Goal: Information Seeking & Learning: Check status

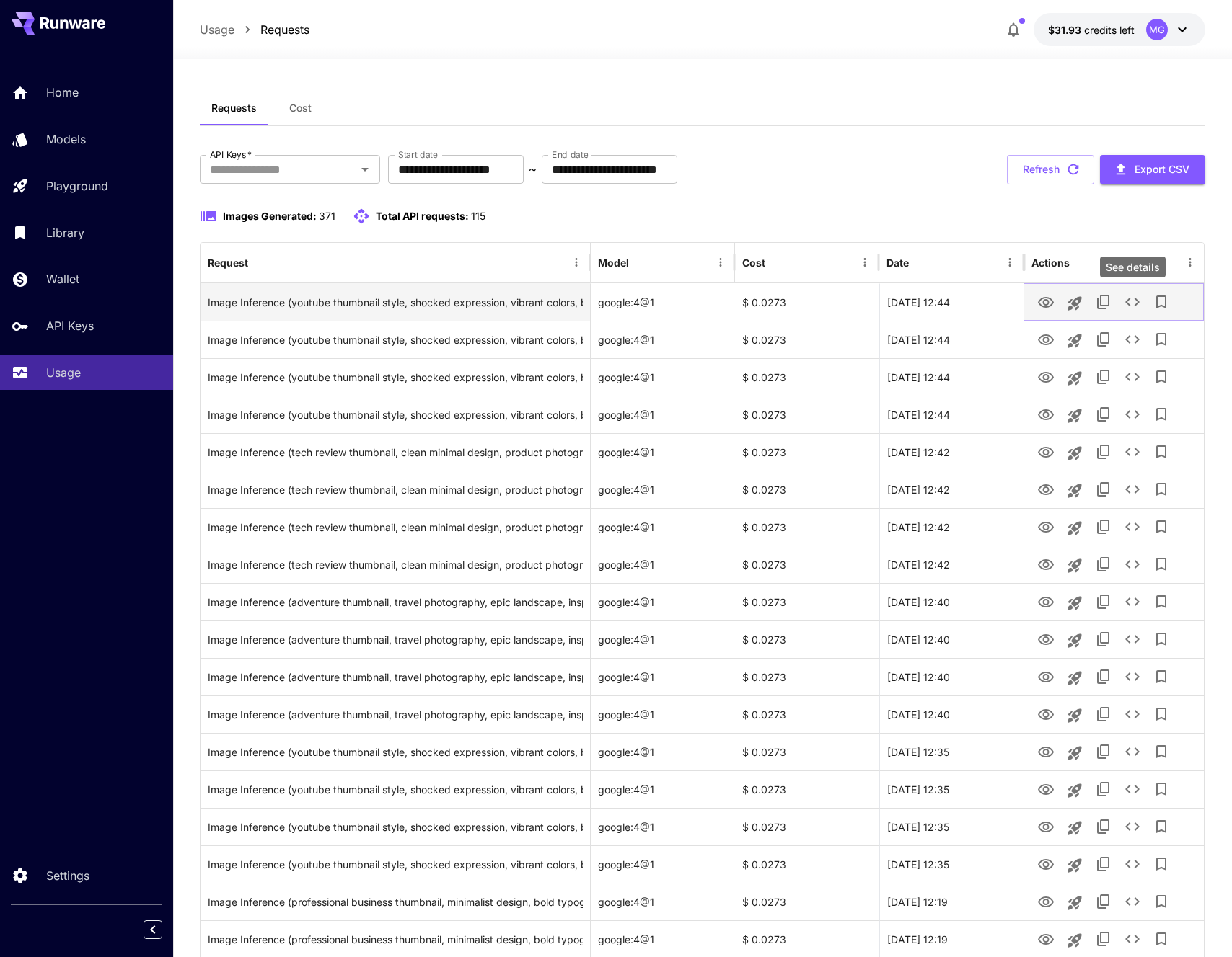
click at [1129, 295] on icon "See details" at bounding box center [1131, 302] width 17 height 17
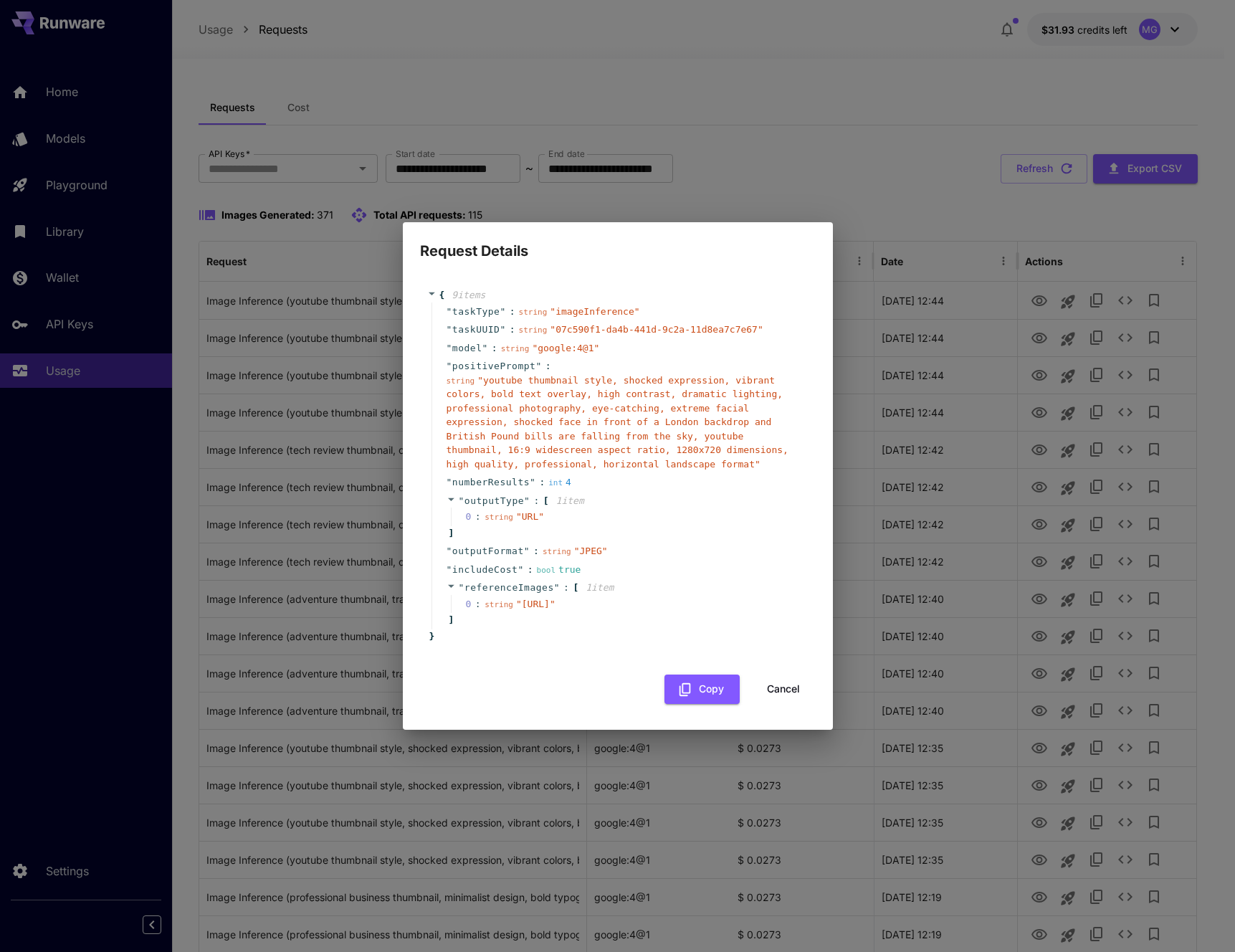
click at [779, 696] on button "Cancel" at bounding box center [783, 690] width 65 height 30
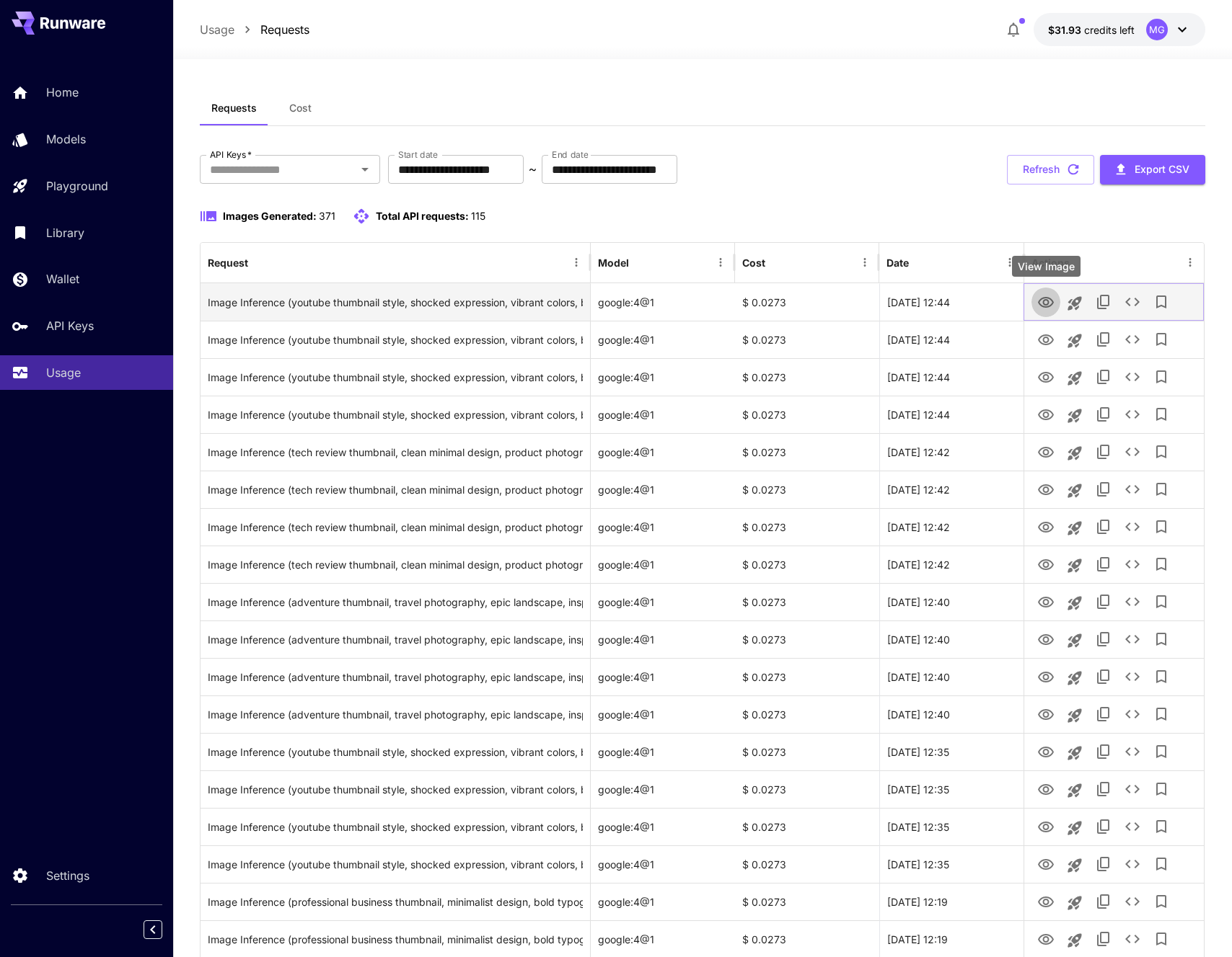
click at [1037, 299] on icon "View Image" at bounding box center [1045, 302] width 17 height 17
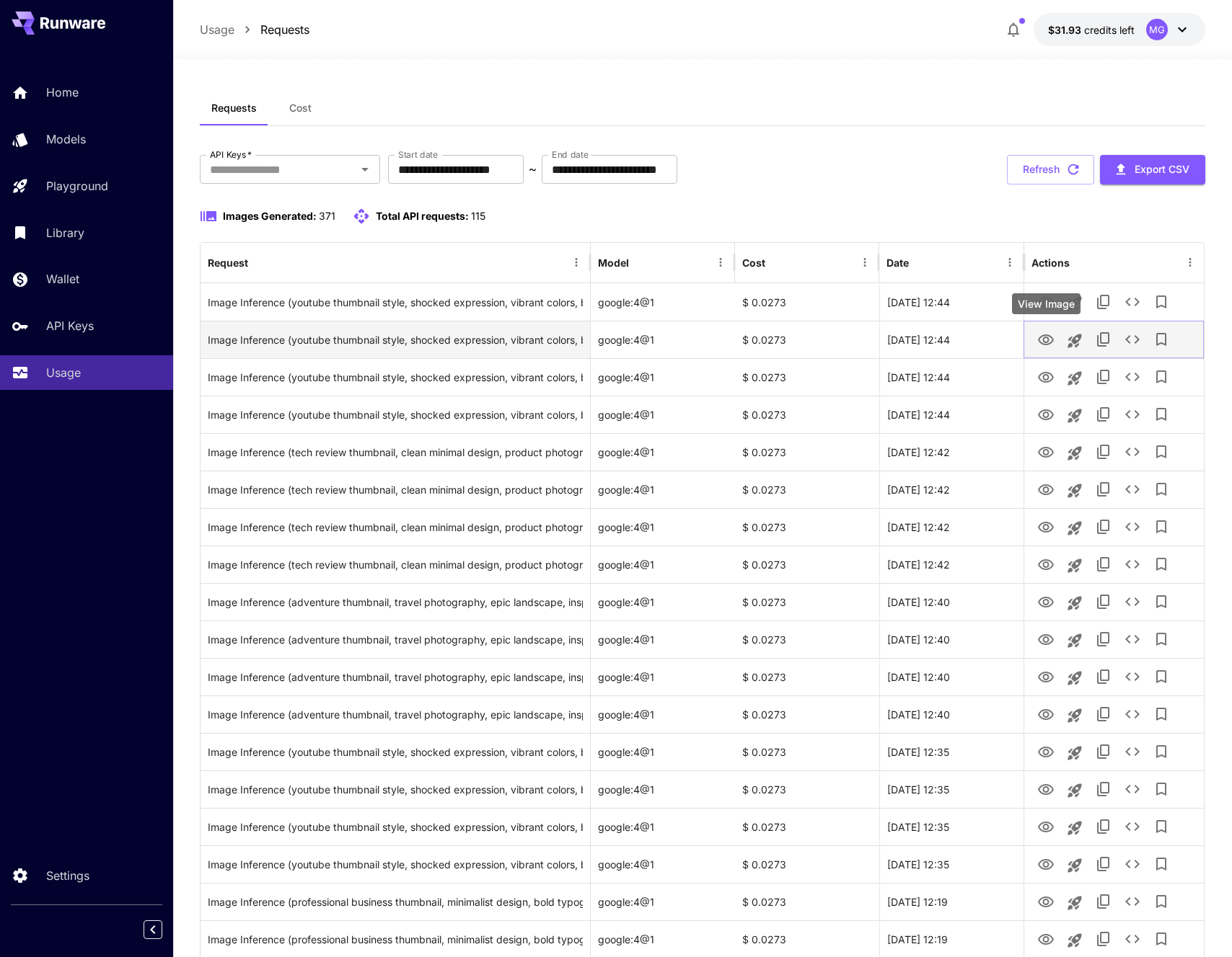
click at [1045, 338] on icon "View Image" at bounding box center [1045, 340] width 17 height 17
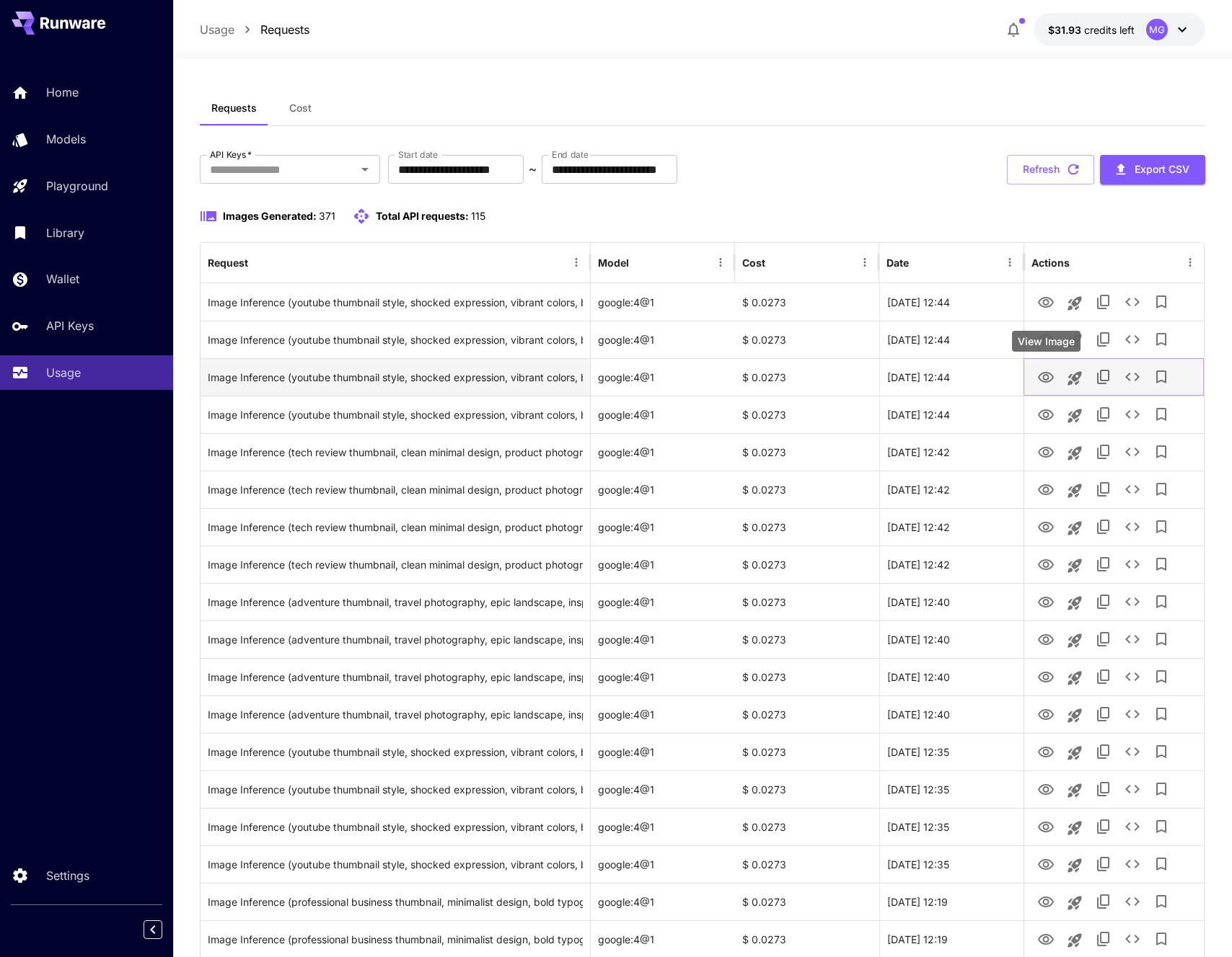
click at [1049, 379] on icon "View Image" at bounding box center [1045, 377] width 17 height 17
click at [398, 108] on div "Requests Cost" at bounding box center [702, 108] width 1006 height 35
